Goal: Information Seeking & Learning: Compare options

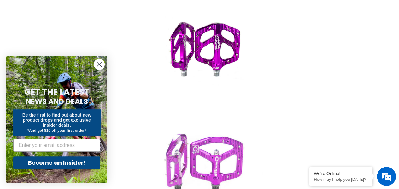
scroll to position [292, 0]
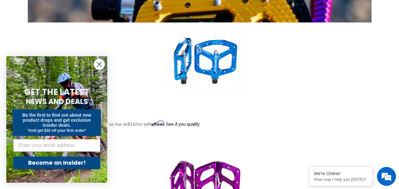
click at [97, 65] on circle "Close dialog" at bounding box center [99, 64] width 10 height 10
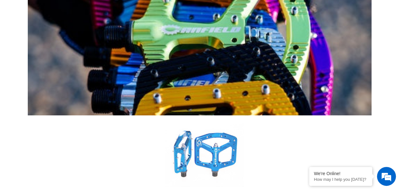
scroll to position [0, 0]
click at [180, 115] on link "Crampon Ultimate Pedals" at bounding box center [204, 167] width 334 height 105
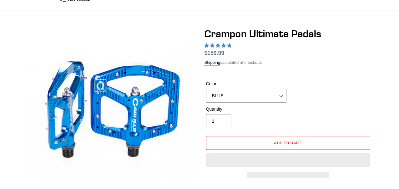
select select "highest-rating"
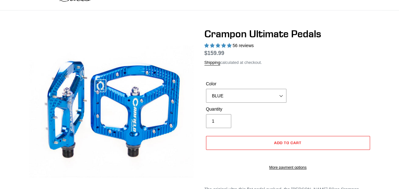
scroll to position [37, 0]
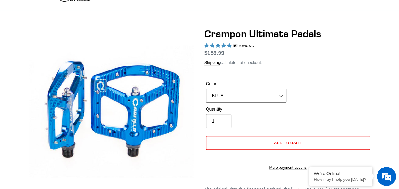
click at [232, 98] on select "BLUE RED PURPLE STEALTH BRONZE GREY TURQUOISE BLACK POLISHED BAJA GOLD PNW GREE…" at bounding box center [246, 96] width 80 height 14
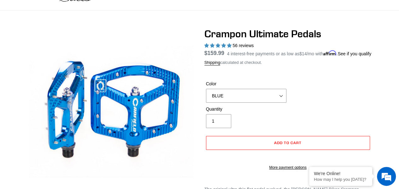
click at [310, 91] on div "Color BLUE RED PURPLE STEALTH BRONZE GREY TURQUOISE BLACK POLISHED BAJA GOLD PN…" at bounding box center [287, 92] width 167 height 25
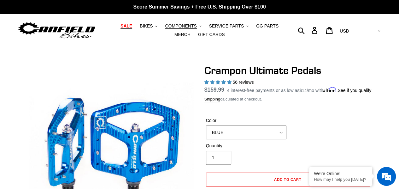
click at [120, 27] on span "SALE" at bounding box center [126, 25] width 12 height 5
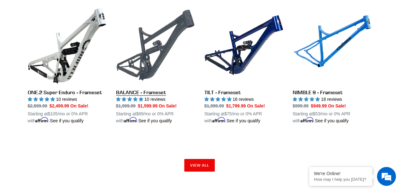
scroll to position [1011, 0]
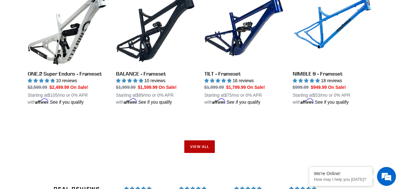
click at [194, 140] on link "View all" at bounding box center [199, 146] width 31 height 13
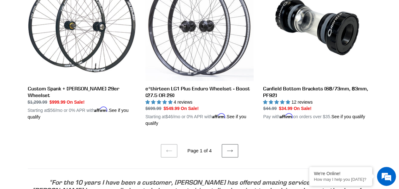
scroll to position [1332, 0]
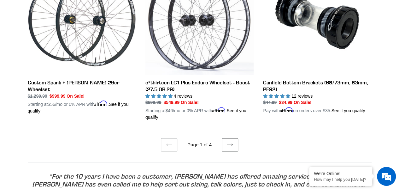
click at [230, 138] on link "Next page" at bounding box center [230, 144] width 16 height 13
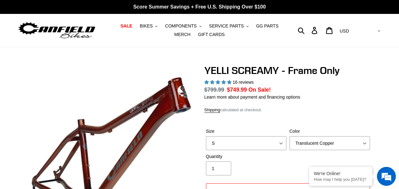
select select "highest-rating"
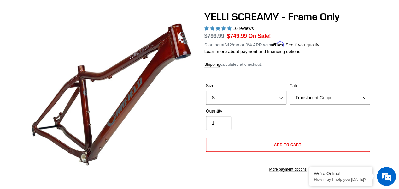
scroll to position [55, 0]
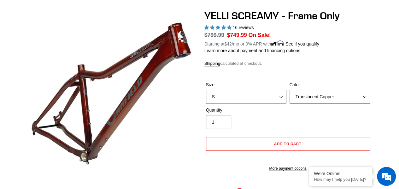
click at [292, 95] on select "Translucent Copper Purple Haze Raw" at bounding box center [330, 97] width 80 height 14
select select "Raw"
click at [290, 90] on select "Translucent Copper Purple Haze Raw" at bounding box center [330, 97] width 80 height 14
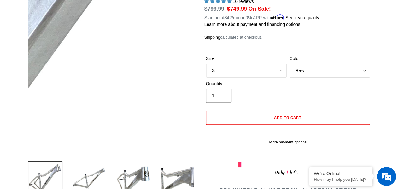
scroll to position [81, 0]
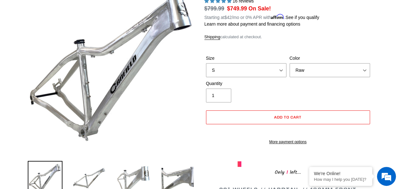
click at [134, 161] on img at bounding box center [133, 178] width 35 height 35
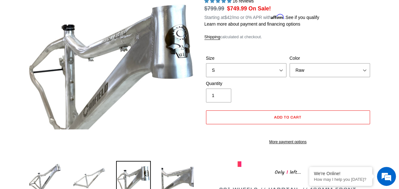
click at [100, 173] on img at bounding box center [89, 178] width 35 height 35
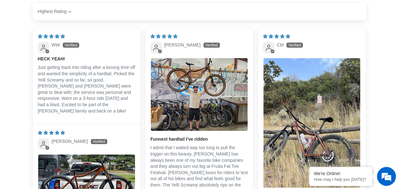
scroll to position [993, 0]
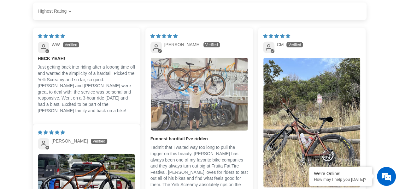
click at [202, 87] on img "Link to user picture 1" at bounding box center [199, 94] width 97 height 73
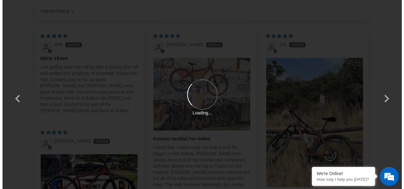
scroll to position [0, 0]
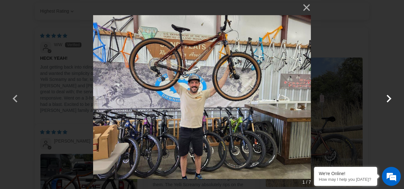
click at [387, 97] on button "button" at bounding box center [388, 94] width 15 height 15
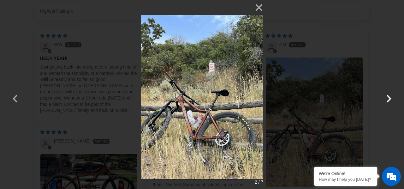
click at [387, 97] on button "button" at bounding box center [388, 94] width 15 height 15
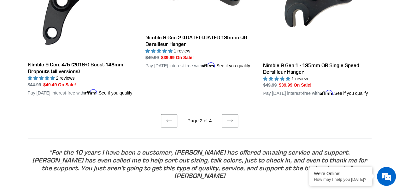
scroll to position [1379, 0]
